Goal: Navigation & Orientation: Go to known website

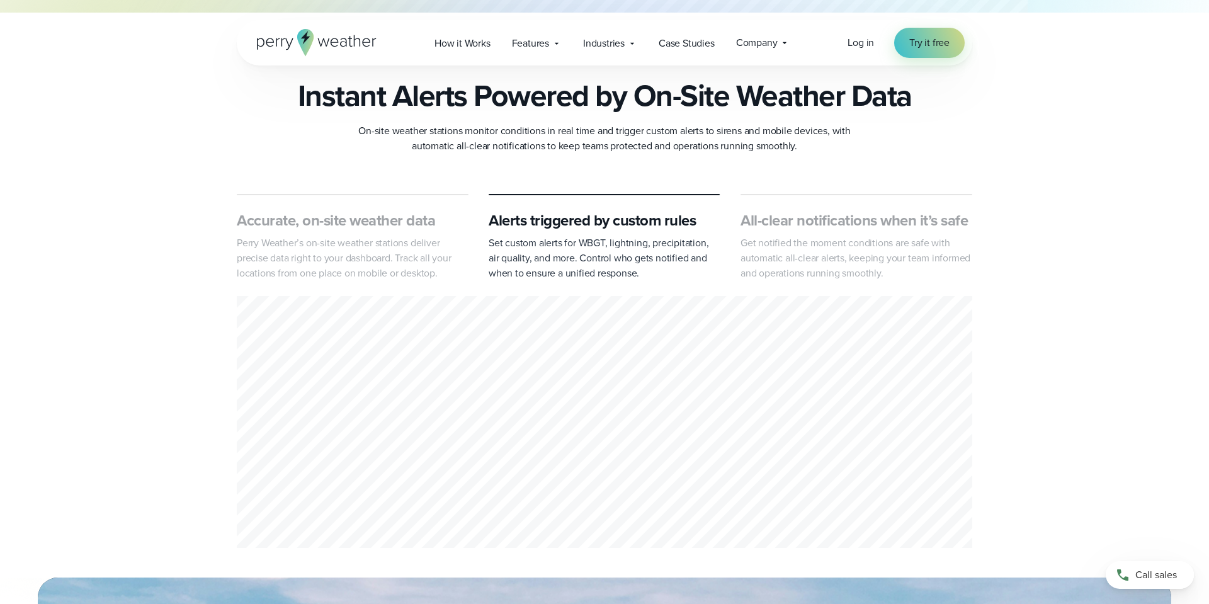
scroll to position [462, 0]
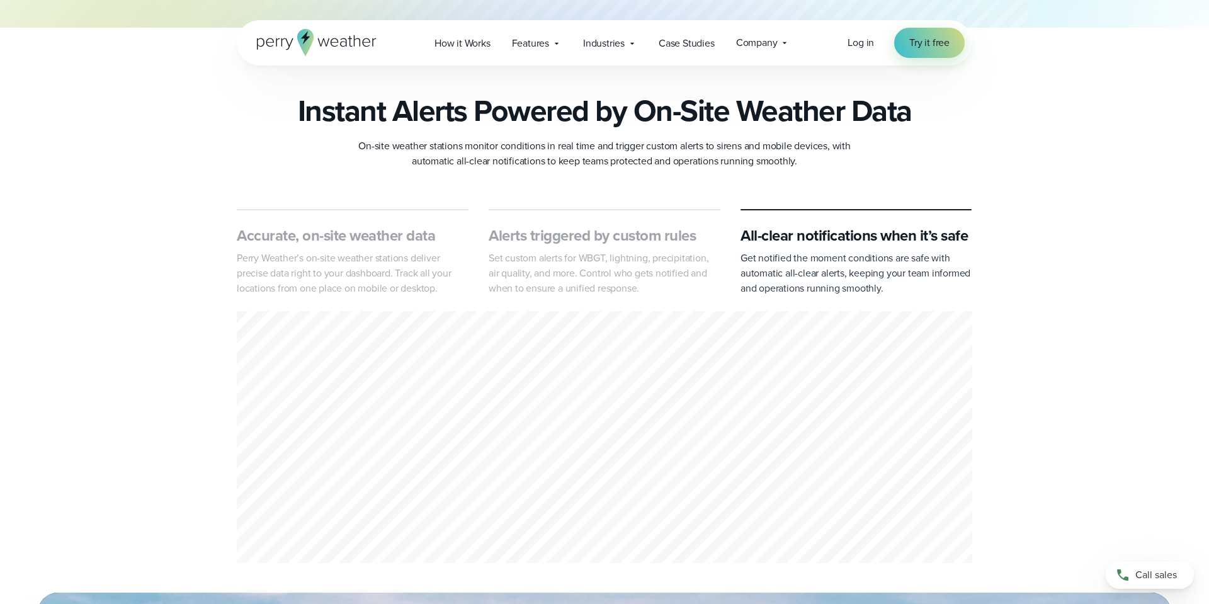
click at [694, 402] on div "3 of 3" at bounding box center [604, 439] width 735 height 256
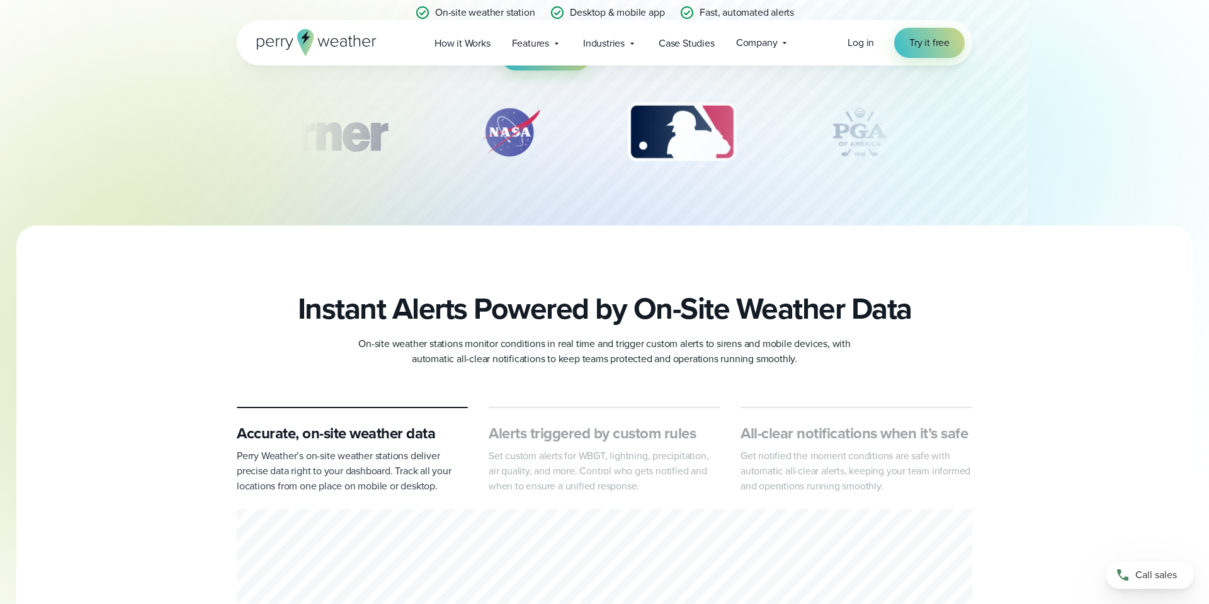
scroll to position [0, 0]
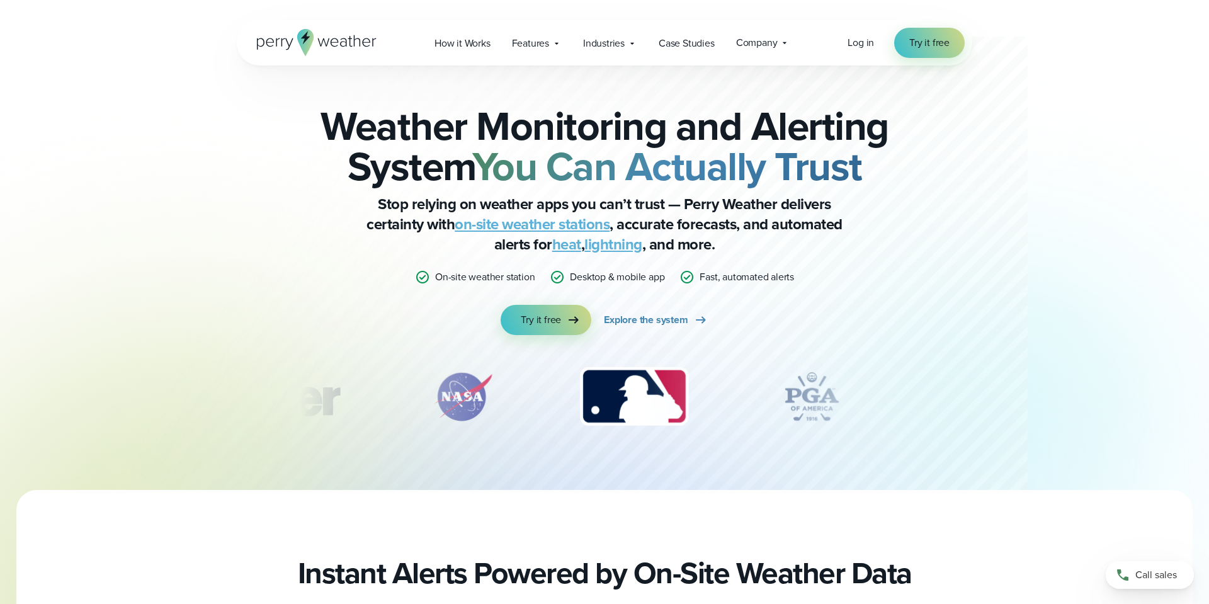
click at [305, 41] on icon at bounding box center [305, 37] width 9 height 13
